Goal: Transaction & Acquisition: Purchase product/service

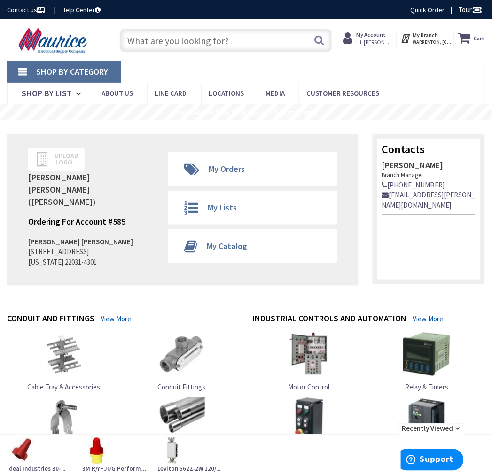
click at [195, 39] on input "text" at bounding box center [226, 40] width 212 height 23
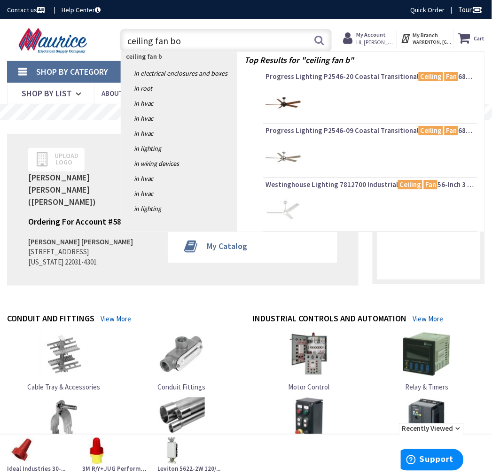
type input "ceiling fan box"
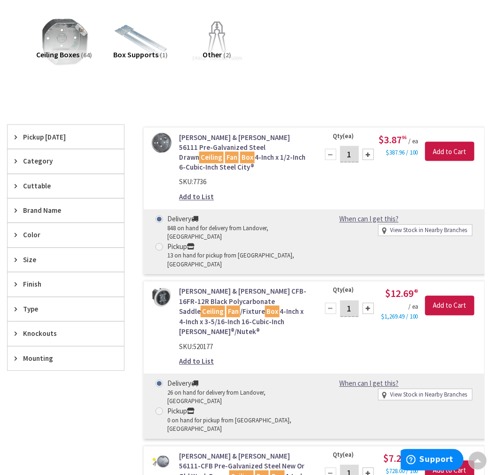
click at [168, 242] on div "Pickup" at bounding box center [237, 247] width 140 height 10
click at [164, 244] on input "Pickup 13 on hand for pickup from Warrenton, VA" at bounding box center [161, 247] width 6 height 6
radio input "true"
click at [464, 148] on input "Add to Cart" at bounding box center [449, 152] width 49 height 20
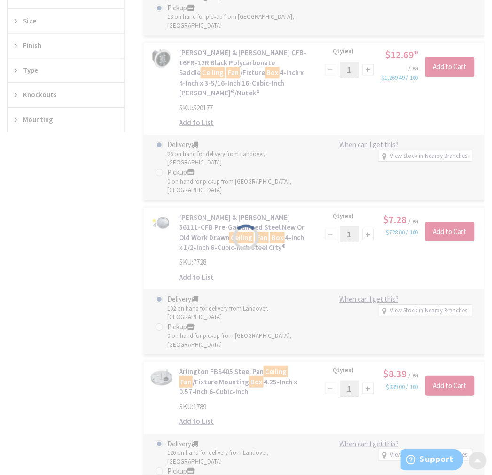
scroll to position [417, 0]
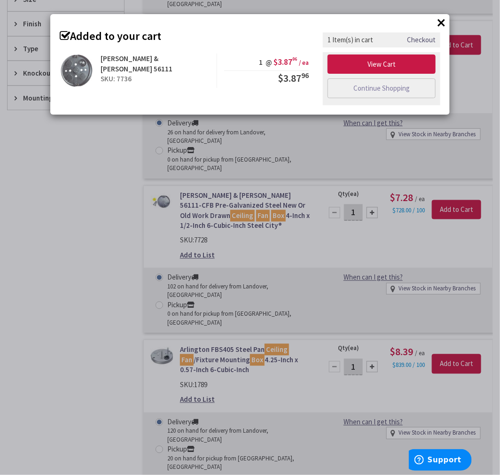
click at [442, 22] on button "×" at bounding box center [441, 23] width 14 height 14
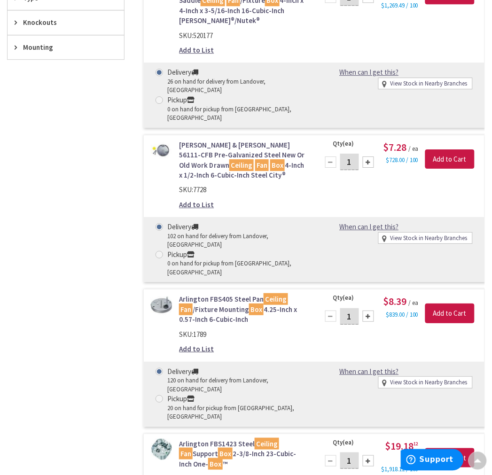
scroll to position [470, 0]
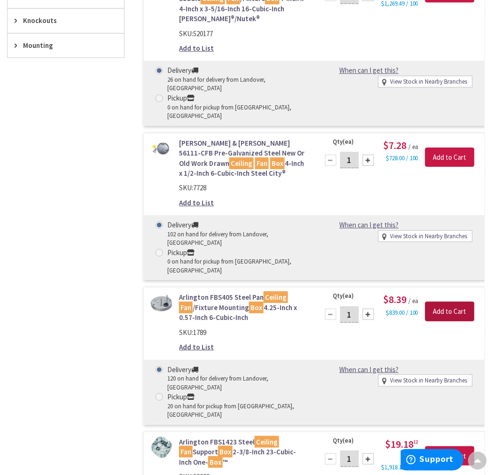
click at [458, 302] on input "Add to Cart" at bounding box center [449, 312] width 49 height 20
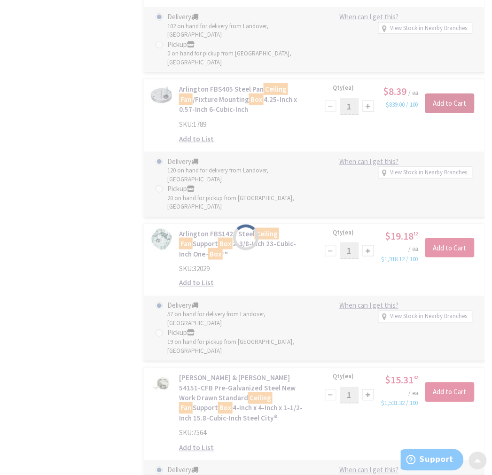
scroll to position [679, 0]
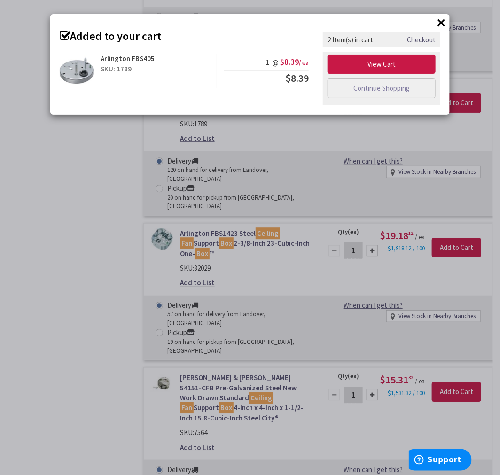
click at [440, 23] on button "×" at bounding box center [441, 23] width 14 height 14
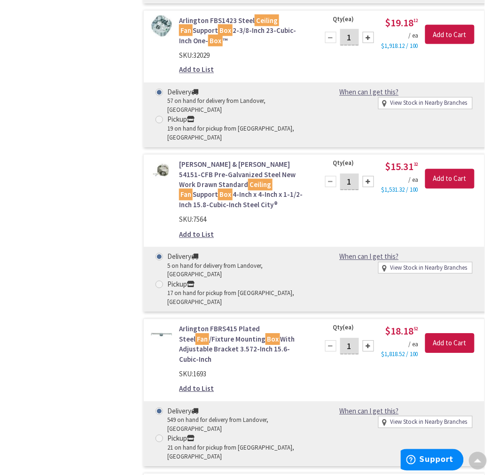
scroll to position [887, 0]
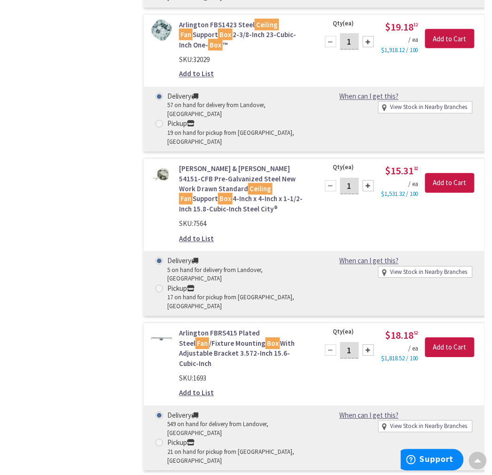
click at [224, 328] on link "Arlington FBRS415 Plated Steel Fan /Fixture Mounting Box With Adjustable Bracke…" at bounding box center [243, 348] width 128 height 40
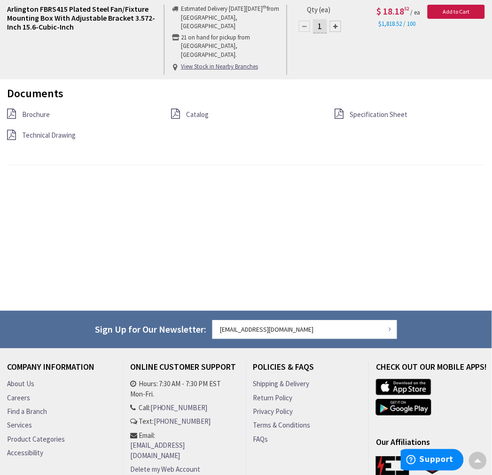
scroll to position [783, 0]
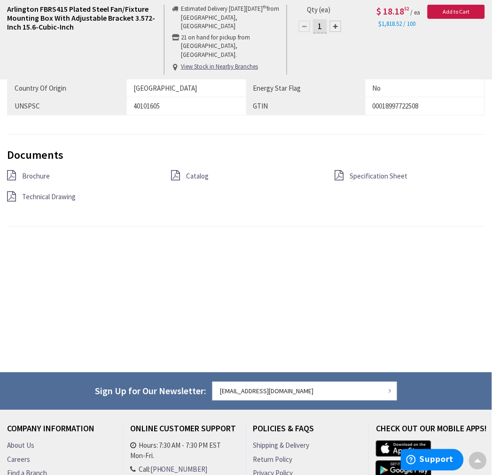
click at [370, 180] on span "Specification Sheet" at bounding box center [379, 176] width 58 height 9
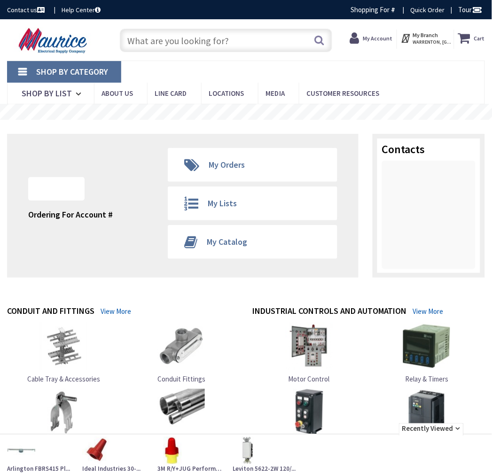
click at [187, 48] on input "text" at bounding box center [226, 40] width 212 height 23
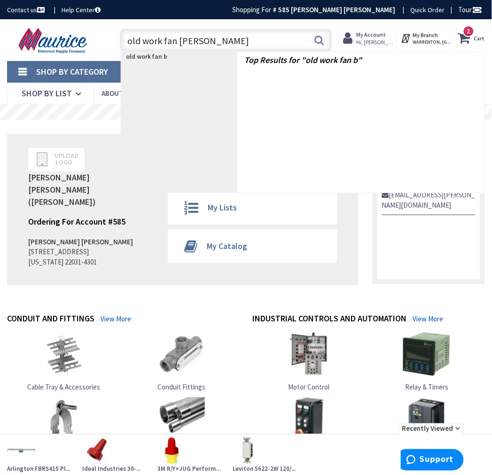
type input "old work fan box"
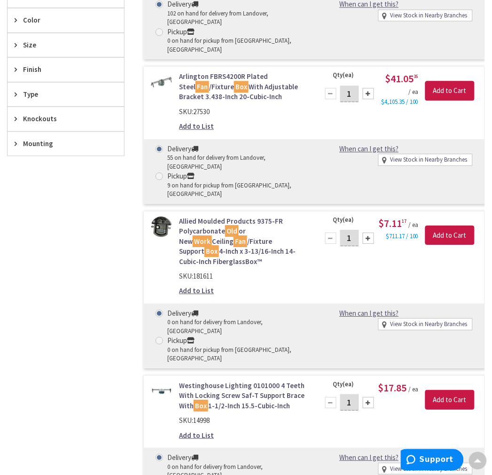
scroll to position [224, 0]
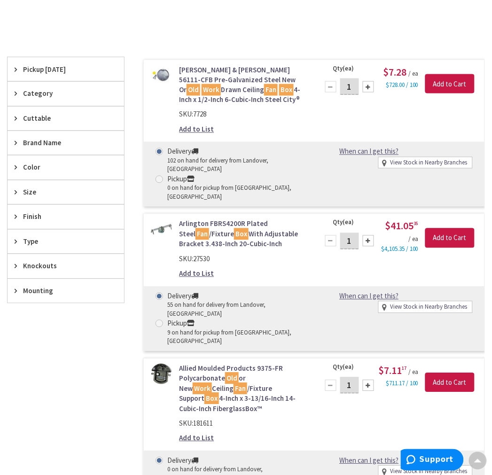
click at [214, 219] on link "Arlington FBRS4200R Plated Steel Fan /Fixture Box With Adjustable Bracket 3.438…" at bounding box center [243, 234] width 128 height 30
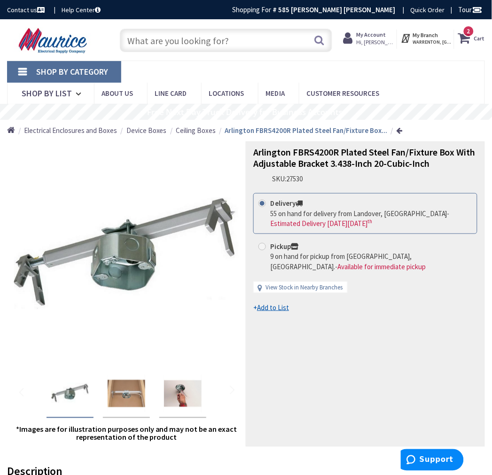
click at [191, 132] on span "Ceiling Boxes" at bounding box center [196, 130] width 40 height 9
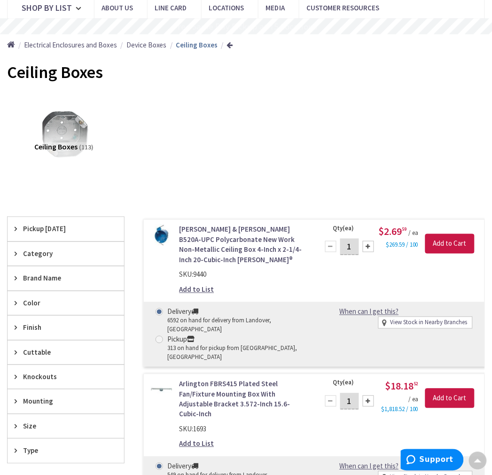
scroll to position [104, 0]
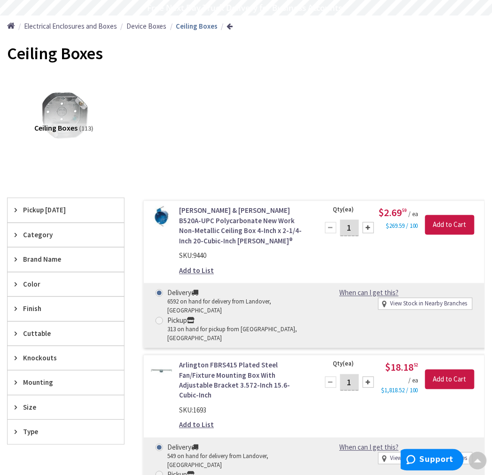
click at [50, 209] on span "Pickup [DATE]" at bounding box center [61, 210] width 77 height 10
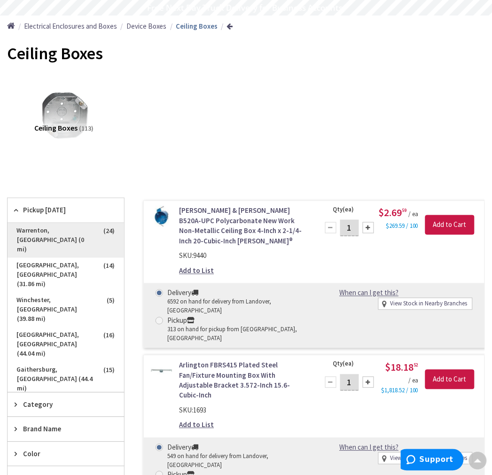
click at [59, 227] on span "Warrenton, [GEOGRAPHIC_DATA] (0 mi)" at bounding box center [66, 240] width 117 height 35
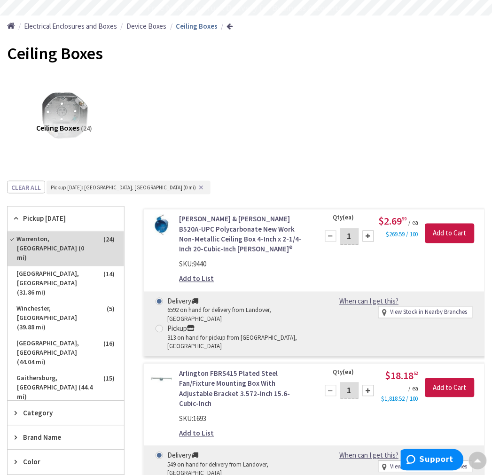
click at [20, 218] on icon at bounding box center [18, 218] width 7 height 7
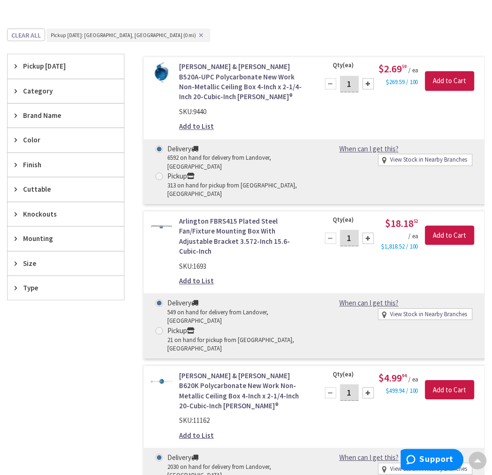
scroll to position [261, 0]
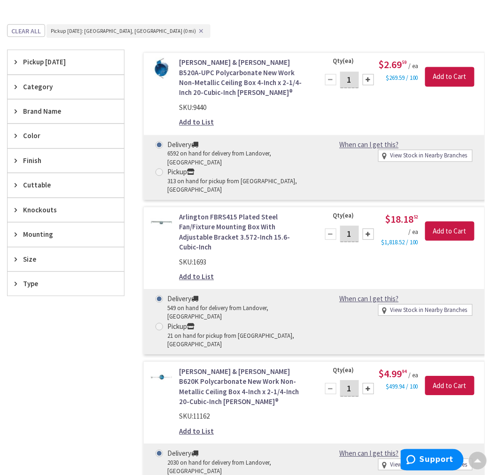
click at [23, 288] on span "Type" at bounding box center [61, 284] width 77 height 10
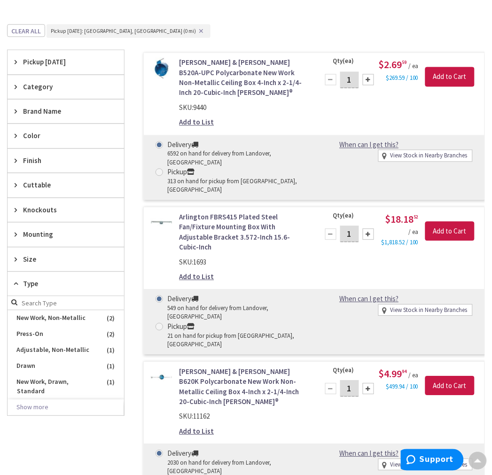
click at [19, 288] on icon at bounding box center [18, 284] width 7 height 7
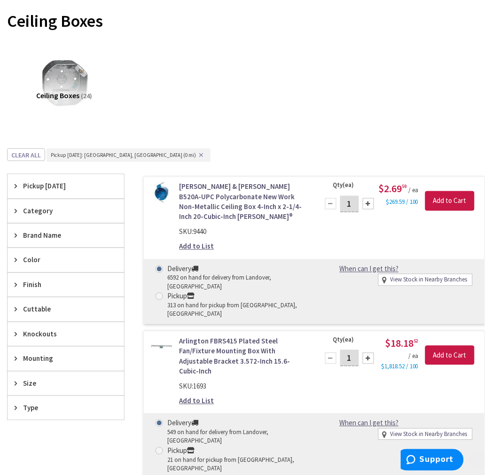
scroll to position [156, 0]
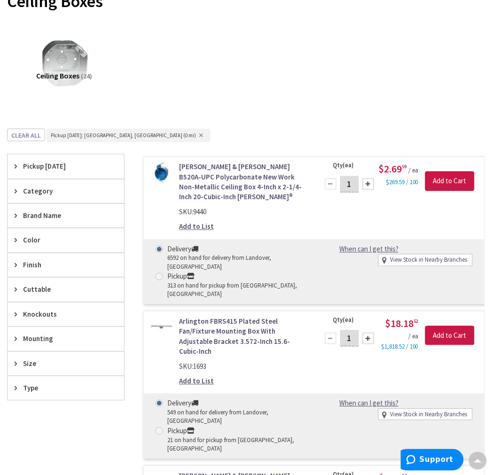
click at [19, 340] on icon at bounding box center [18, 339] width 7 height 7
click at [18, 339] on icon at bounding box center [18, 339] width 7 height 7
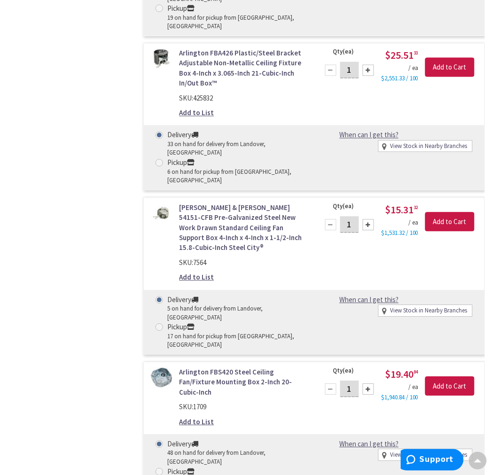
scroll to position [2738, 0]
